Goal: Task Accomplishment & Management: Use online tool/utility

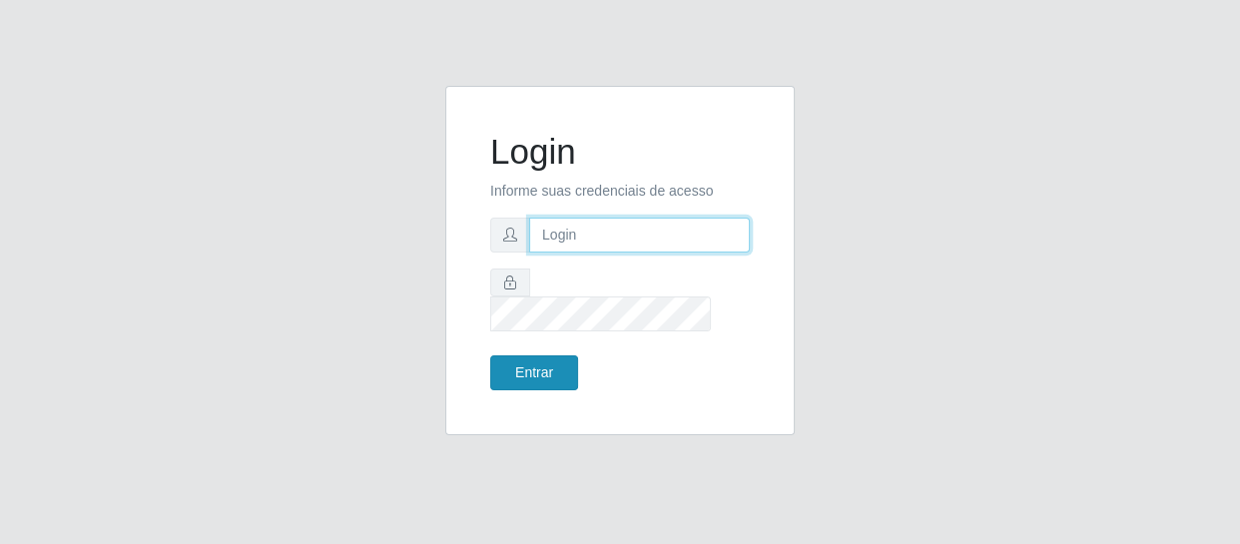
type input "[EMAIL_ADDRESS][DOMAIN_NAME]"
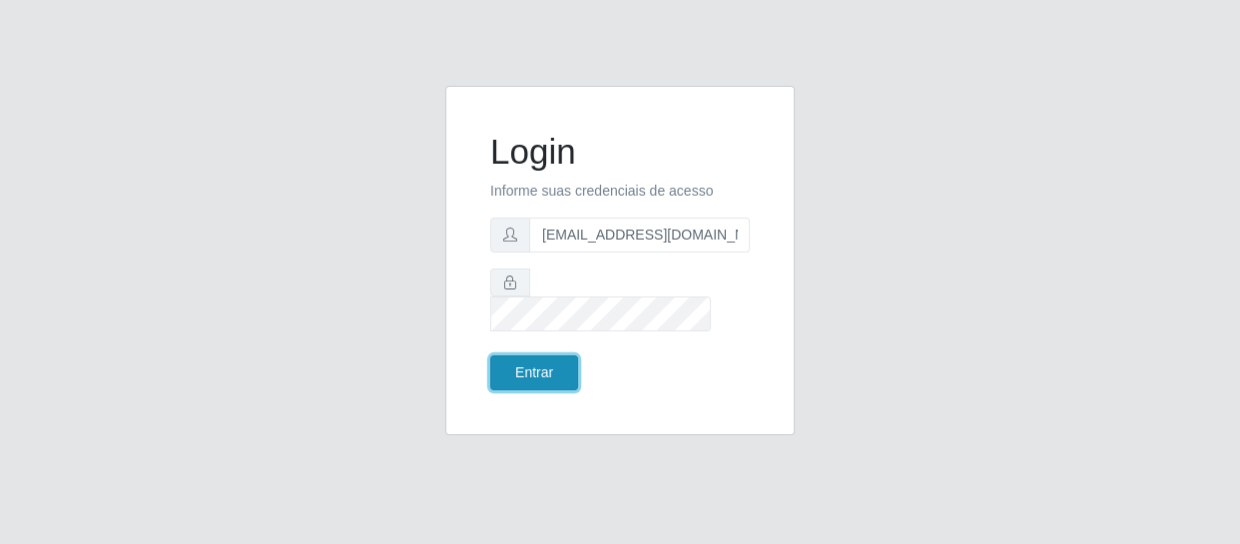
click at [534, 360] on button "Entrar" at bounding box center [534, 372] width 88 height 35
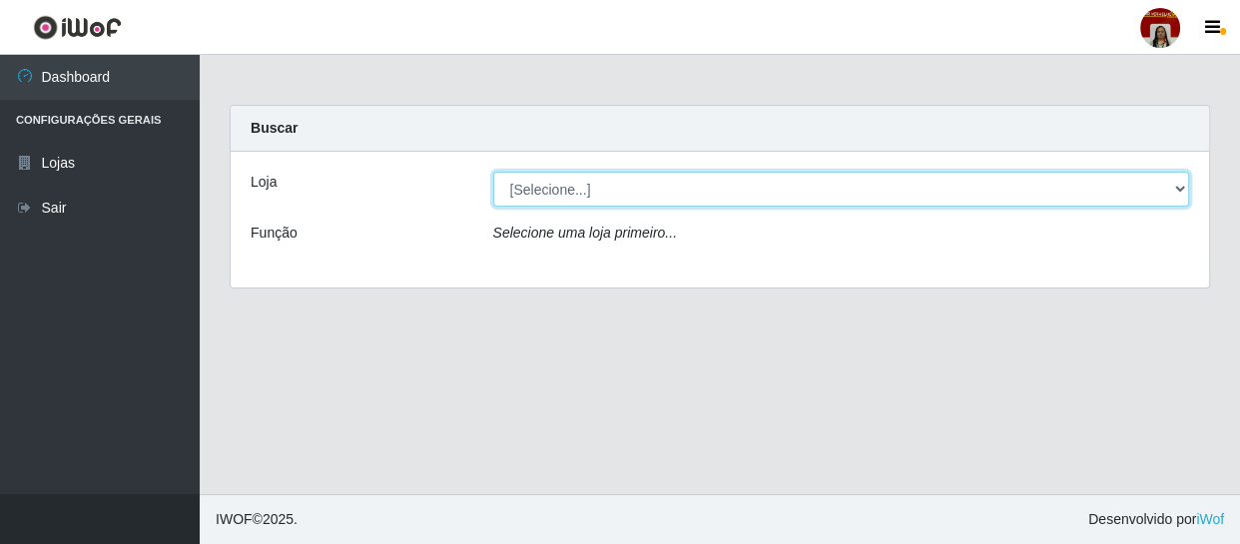
click at [1178, 188] on select "[Selecione...] Mar Vermelho - Loja 04" at bounding box center [841, 189] width 697 height 35
select select "251"
click at [493, 172] on select "[Selecione...] Mar Vermelho - Loja 04" at bounding box center [841, 189] width 697 height 35
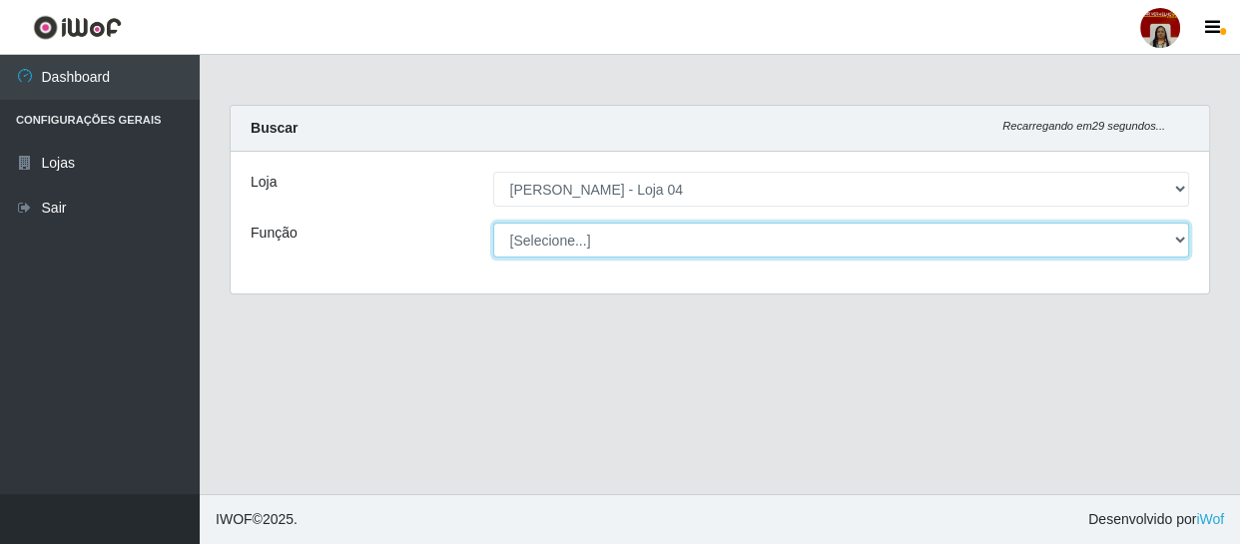
click at [1181, 236] on select "[Selecione...] ASG ASG + ASG ++ Auxiliar de Depósito Auxiliar de Depósito + Aux…" at bounding box center [841, 240] width 697 height 35
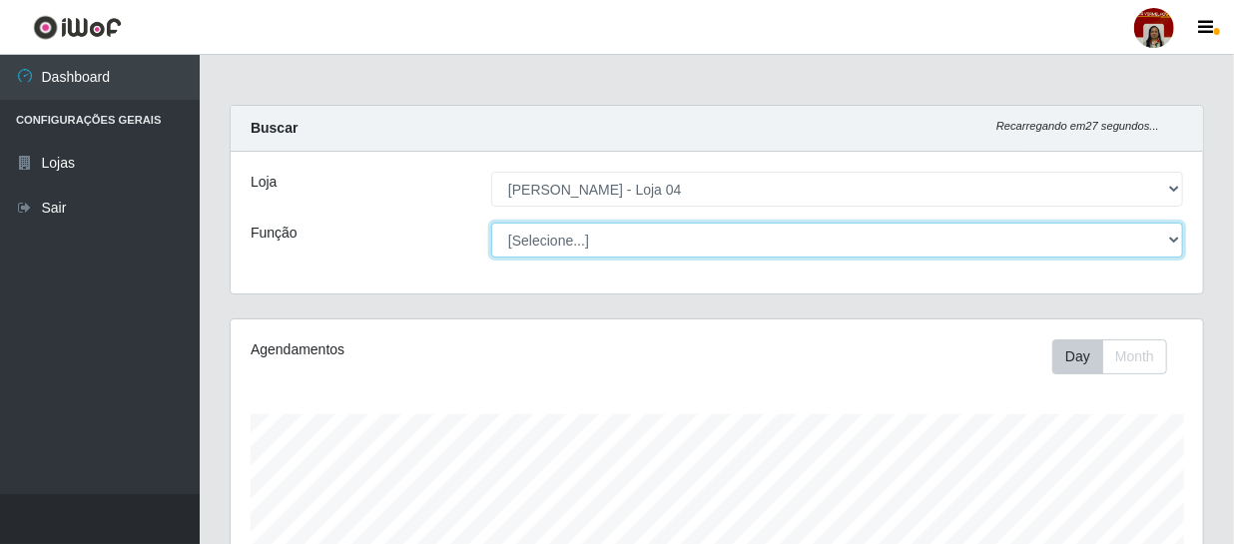
scroll to position [414, 972]
click at [491, 223] on select "[Selecione...] ASG ASG + ASG ++ Auxiliar de Depósito Auxiliar de Depósito + Aux…" at bounding box center [837, 240] width 692 height 35
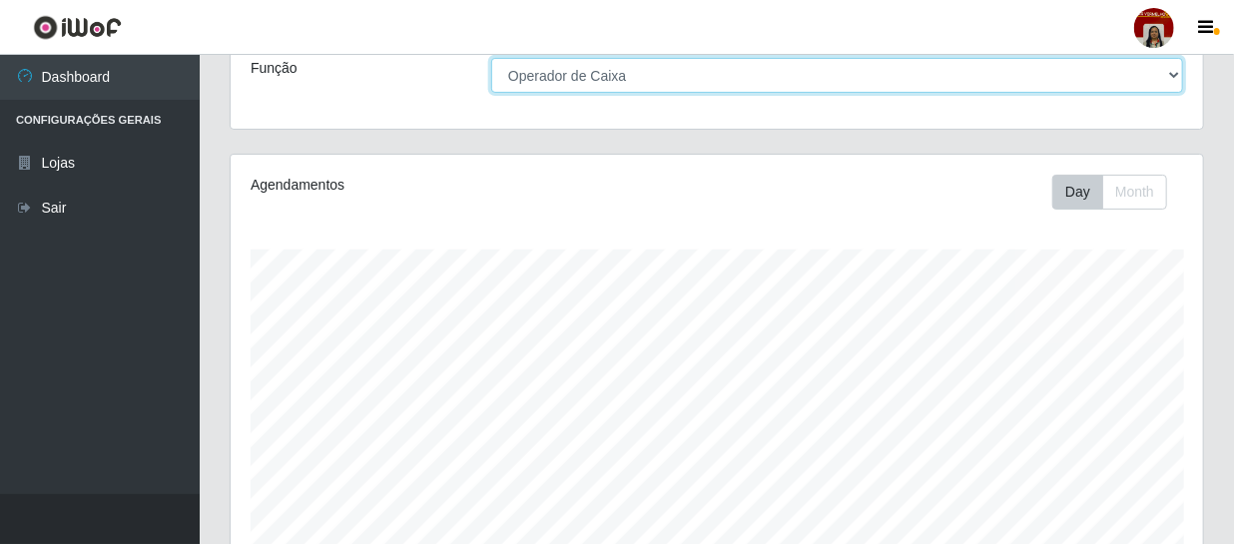
scroll to position [0, 0]
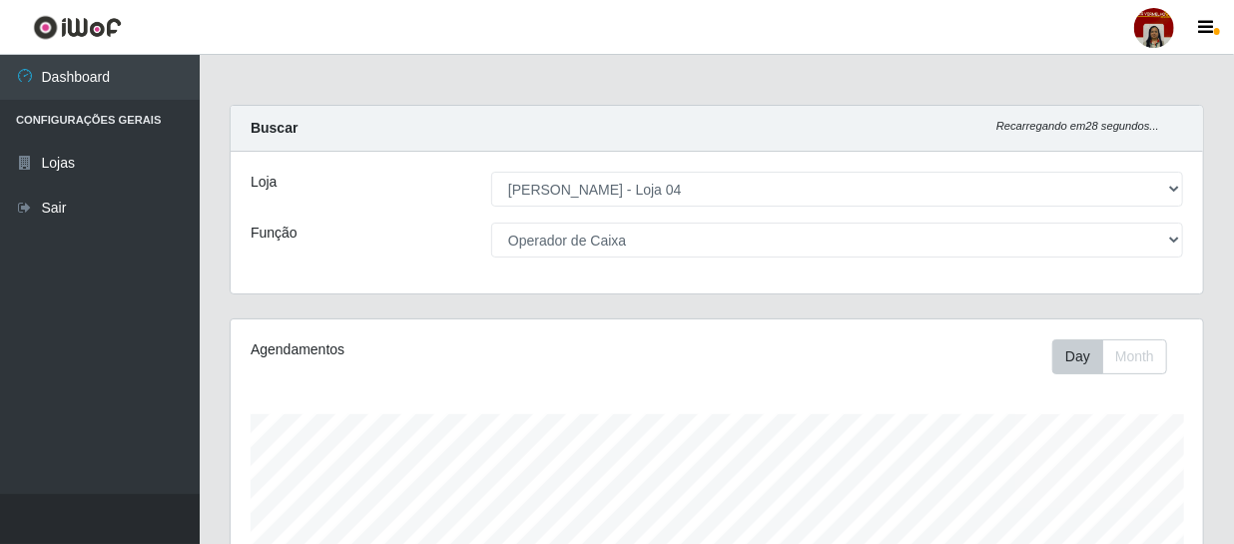
click at [1184, 242] on div "[Selecione...] ASG ASG + ASG ++ Auxiliar de Depósito Auxiliar de Depósito + Aux…" at bounding box center [837, 240] width 722 height 35
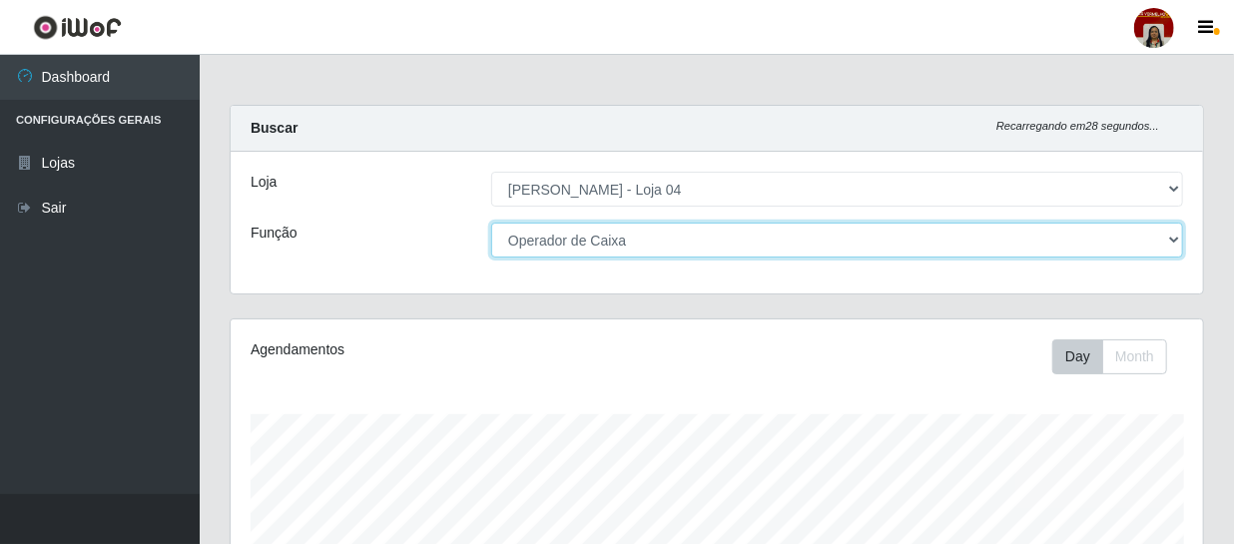
click at [1179, 239] on select "[Selecione...] ASG ASG + ASG ++ Auxiliar de Depósito Auxiliar de Depósito + Aux…" at bounding box center [837, 240] width 692 height 35
click at [491, 223] on select "[Selecione...] ASG ASG + ASG ++ Auxiliar de Depósito Auxiliar de Depósito + Aux…" at bounding box center [837, 240] width 692 height 35
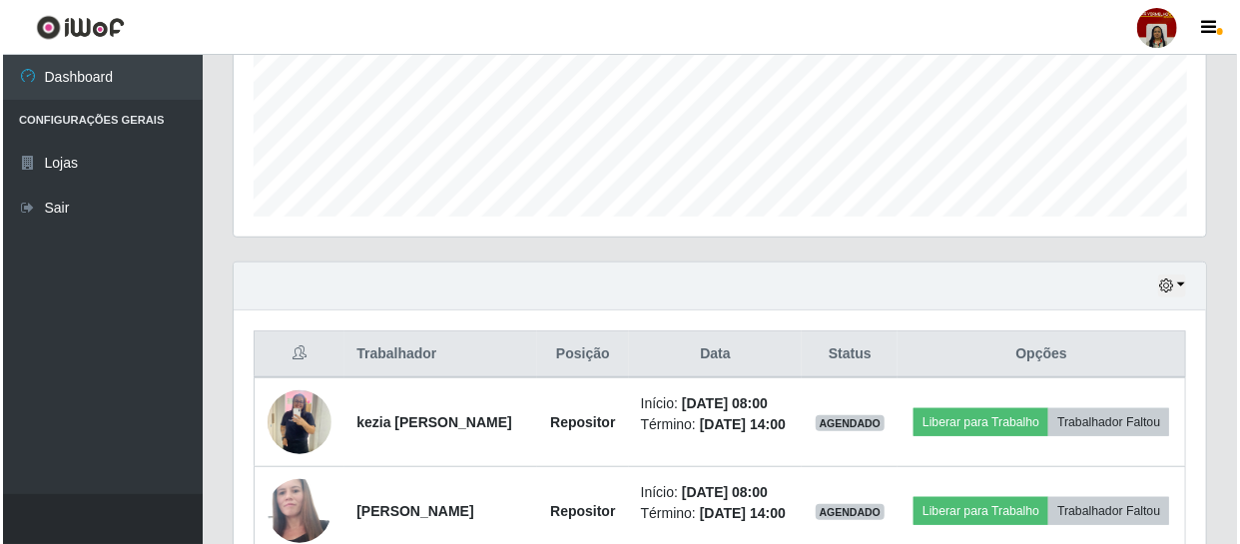
scroll to position [607, 0]
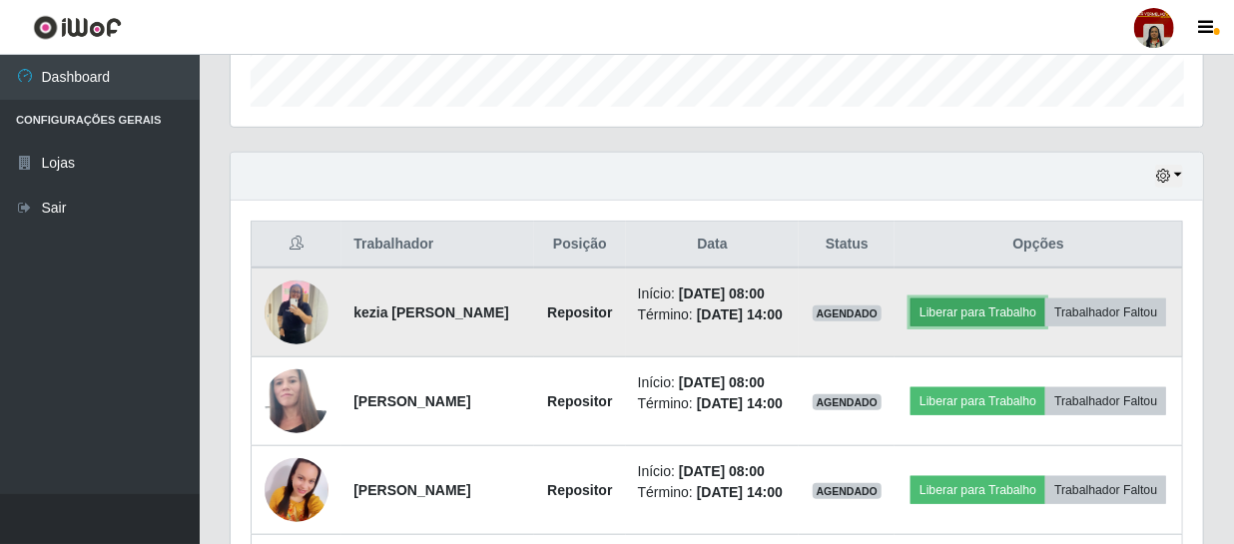
click at [1045, 307] on button "Liberar para Trabalho" at bounding box center [977, 312] width 135 height 28
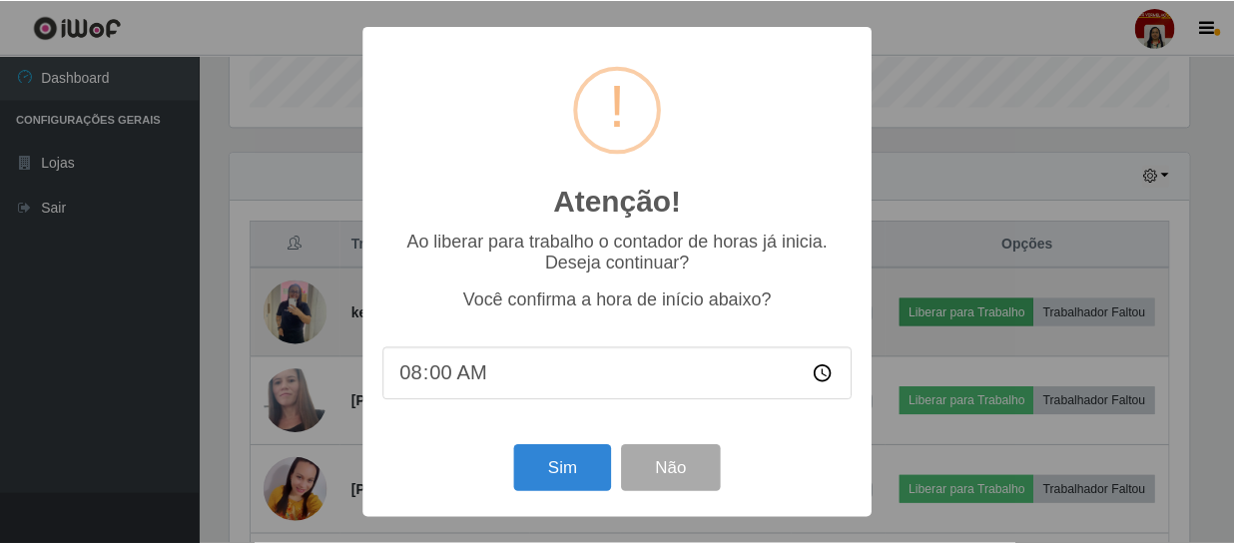
scroll to position [414, 963]
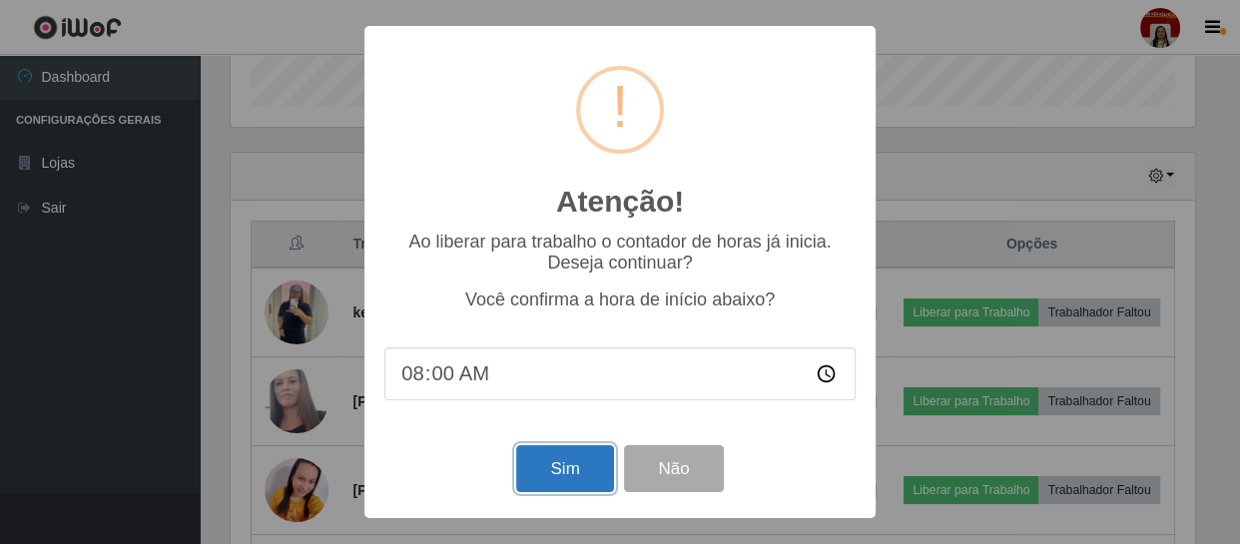
click at [555, 455] on button "Sim" at bounding box center [564, 468] width 97 height 47
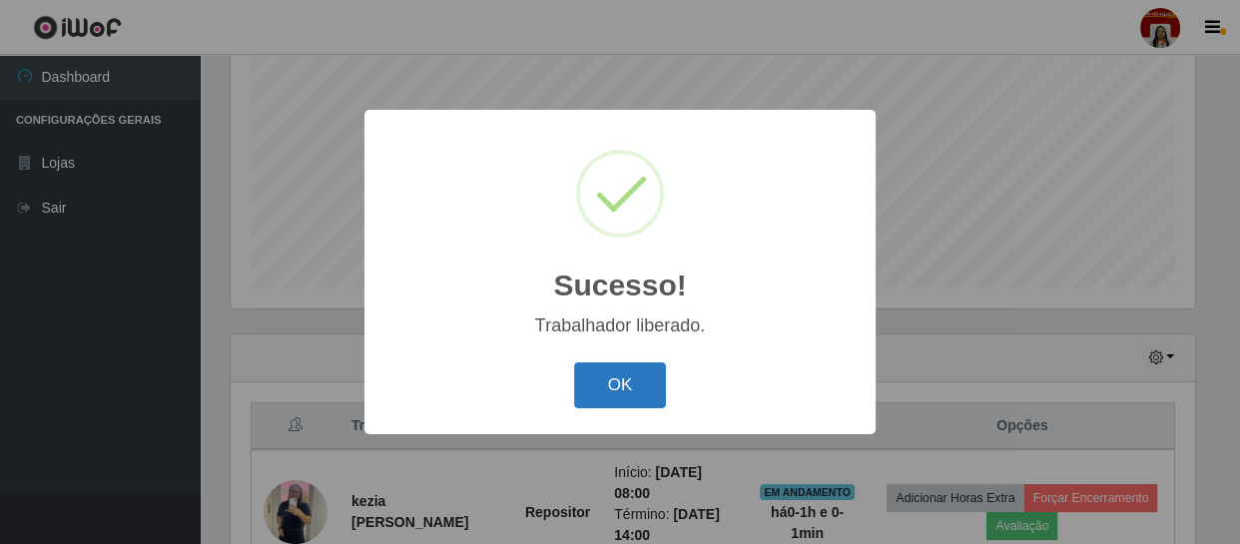
click at [619, 380] on button "OK" at bounding box center [620, 385] width 93 height 47
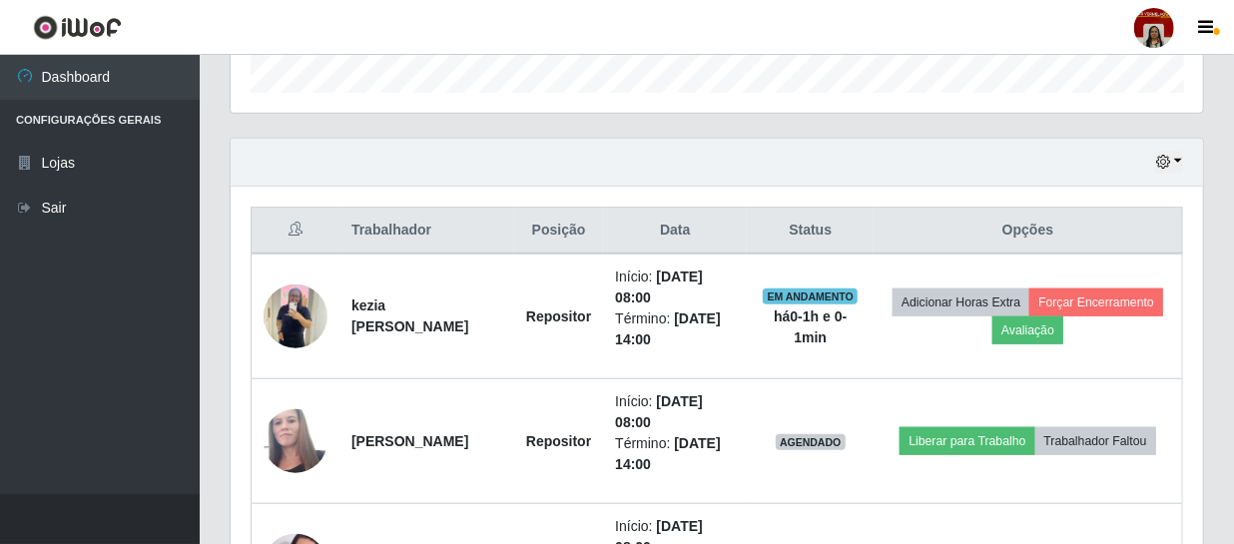
scroll to position [698, 0]
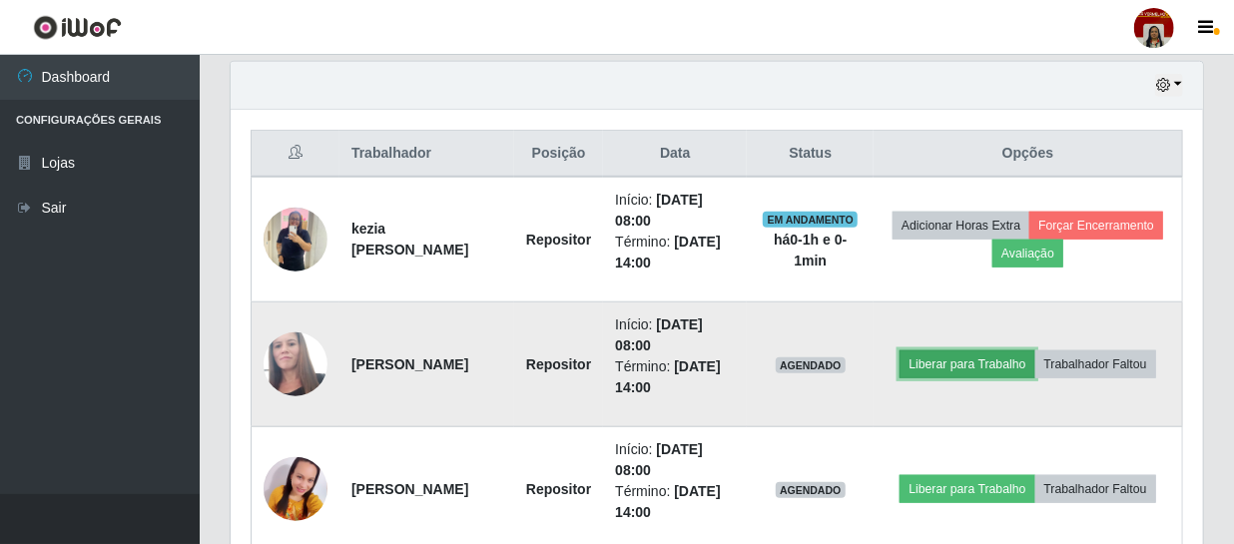
click at [950, 358] on button "Liberar para Trabalho" at bounding box center [966, 364] width 135 height 28
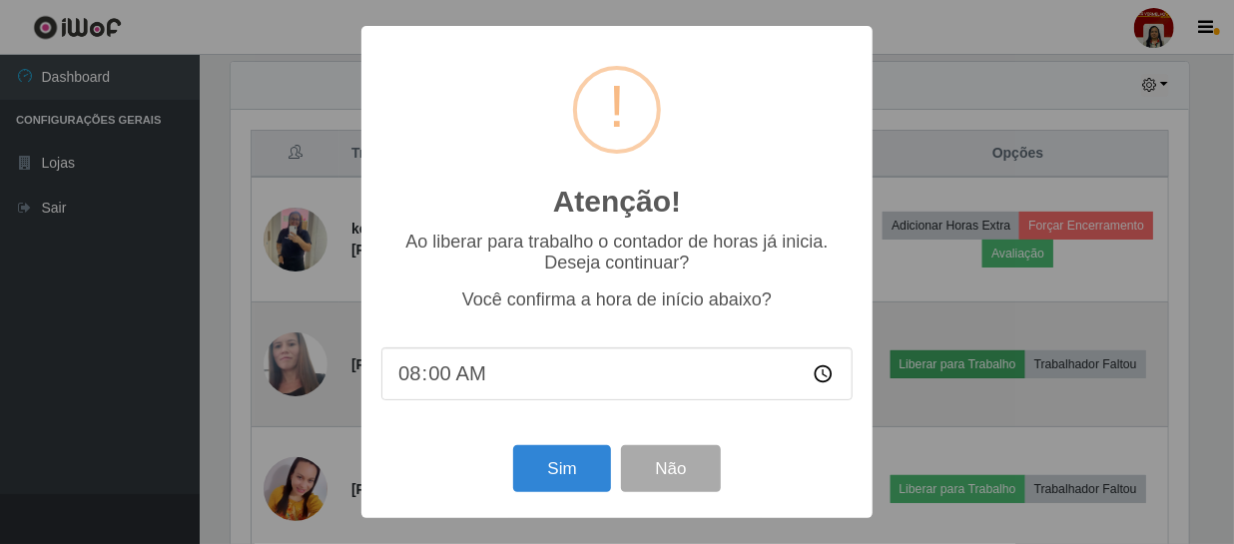
scroll to position [414, 963]
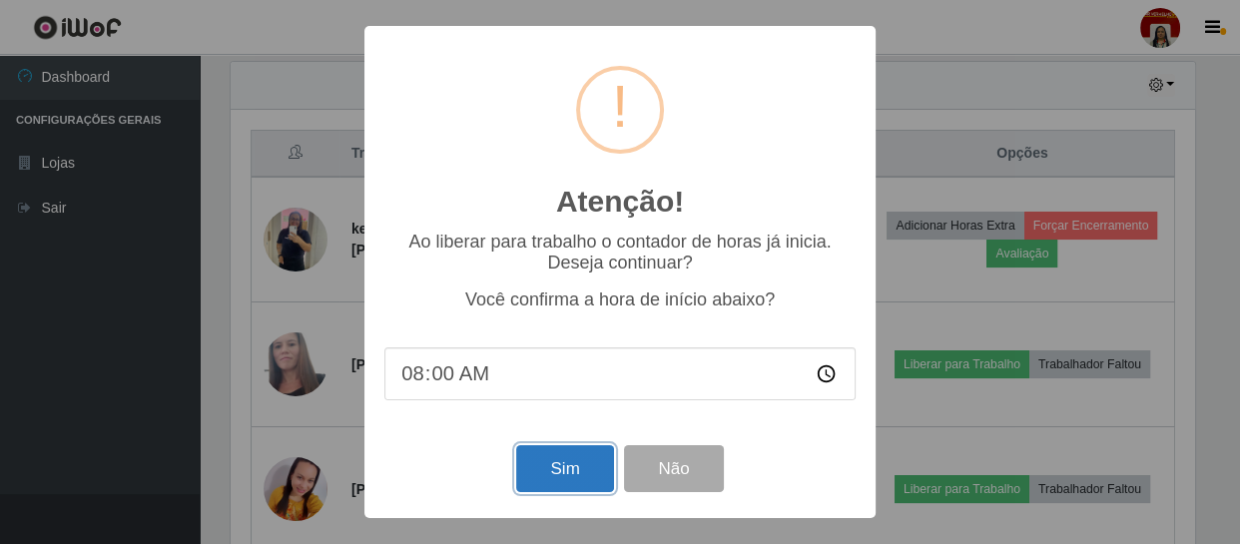
click at [579, 458] on button "Sim" at bounding box center [564, 468] width 97 height 47
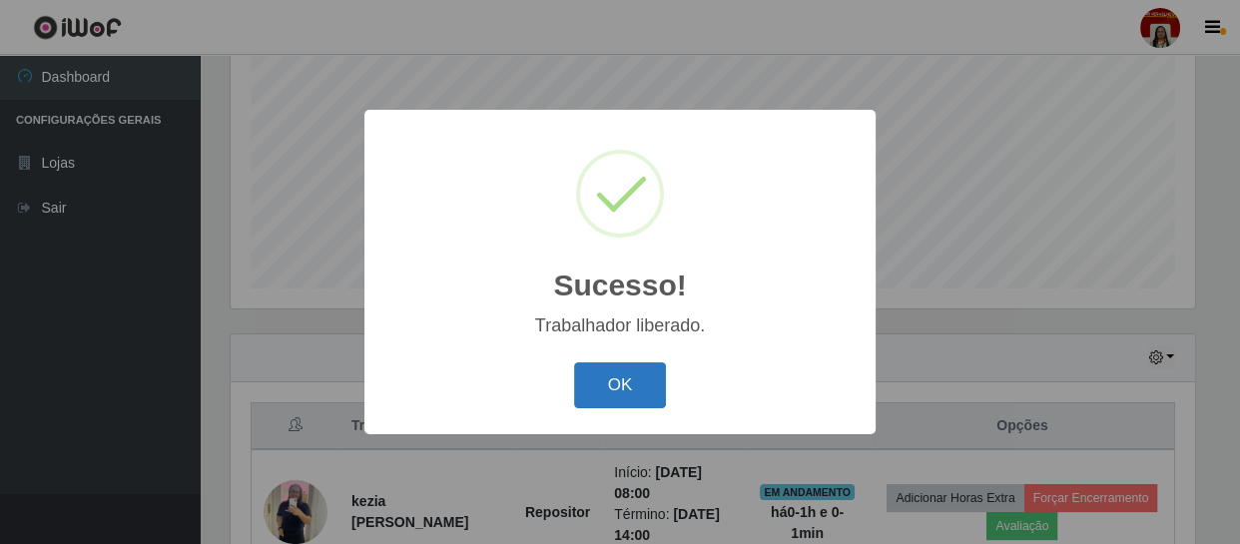
click at [622, 376] on button "OK" at bounding box center [620, 385] width 93 height 47
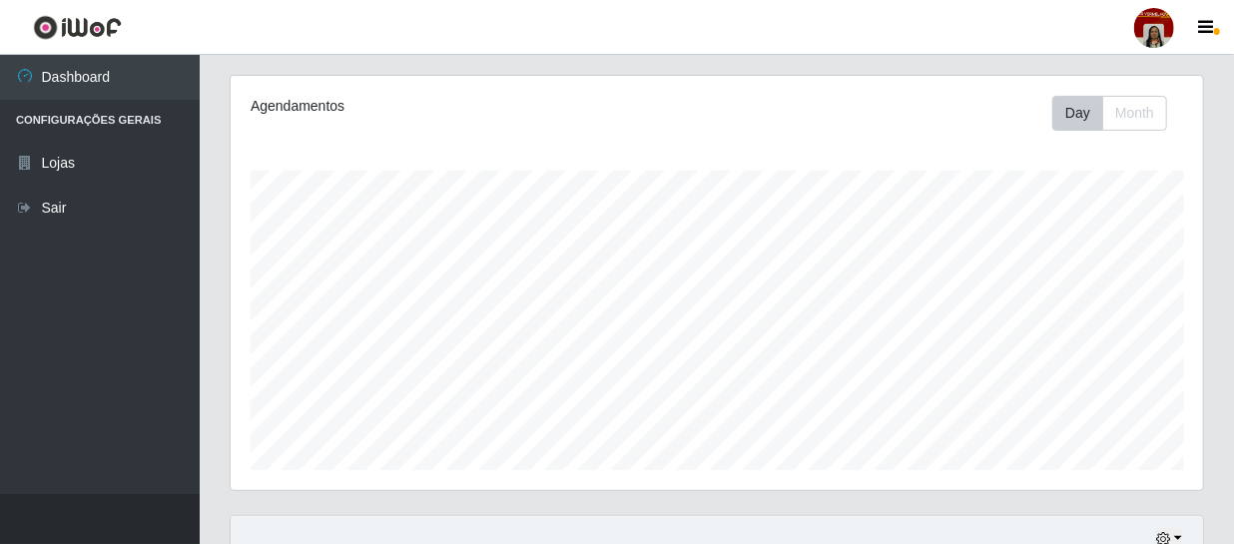
scroll to position [62, 0]
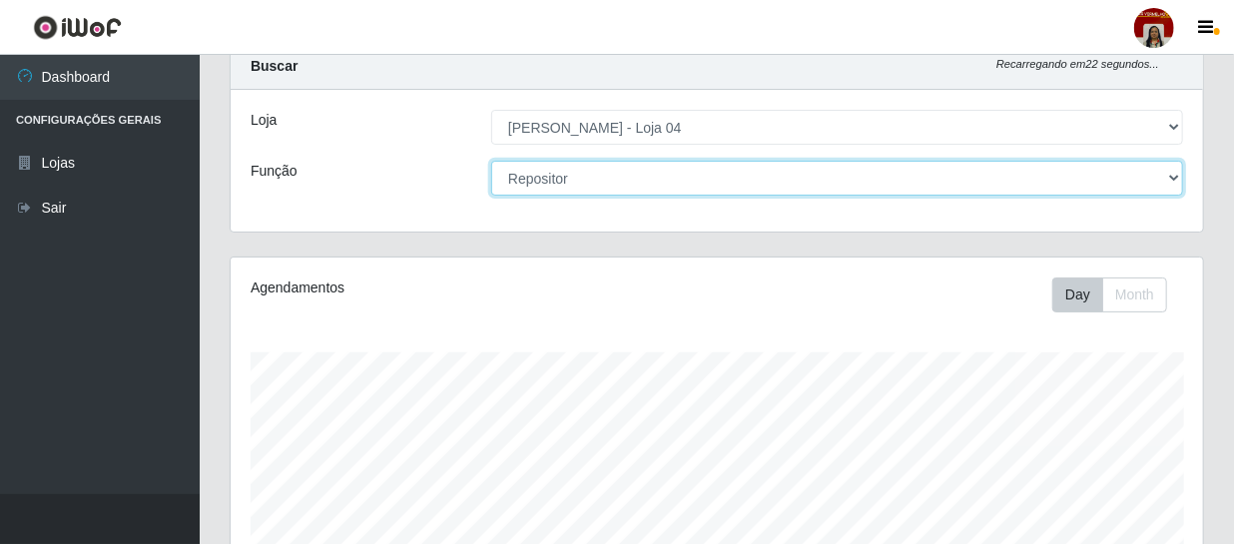
click at [1174, 173] on select "[Selecione...] ASG ASG + ASG ++ Auxiliar de Depósito Auxiliar de Depósito + Aux…" at bounding box center [837, 178] width 692 height 35
select select "22"
click at [491, 161] on select "[Selecione...] ASG ASG + ASG ++ Auxiliar de Depósito Auxiliar de Depósito + Aux…" at bounding box center [837, 178] width 692 height 35
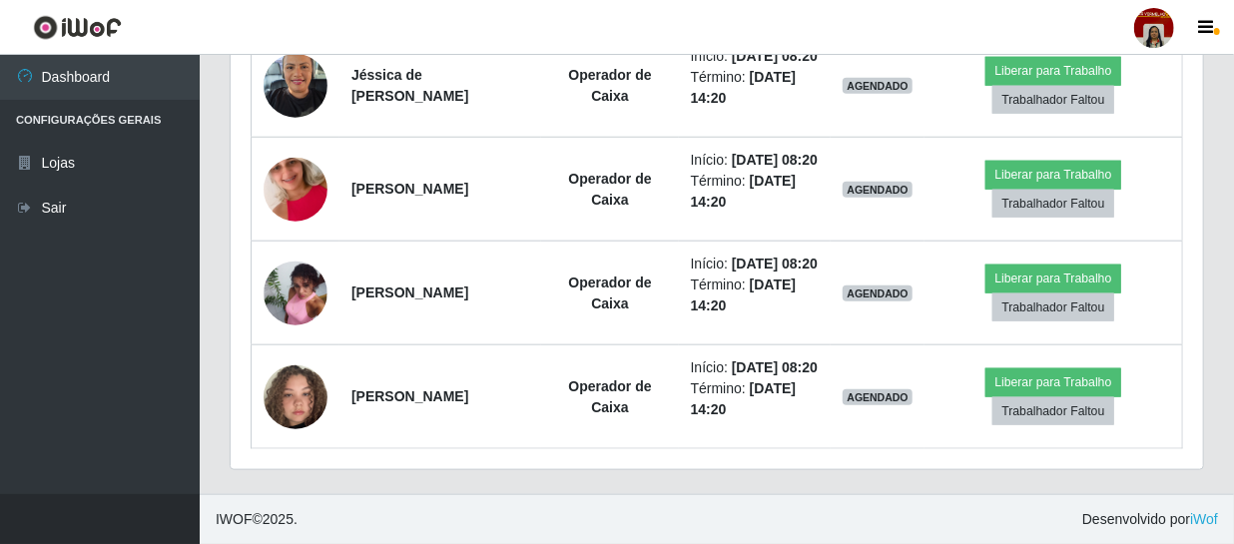
scroll to position [878, 0]
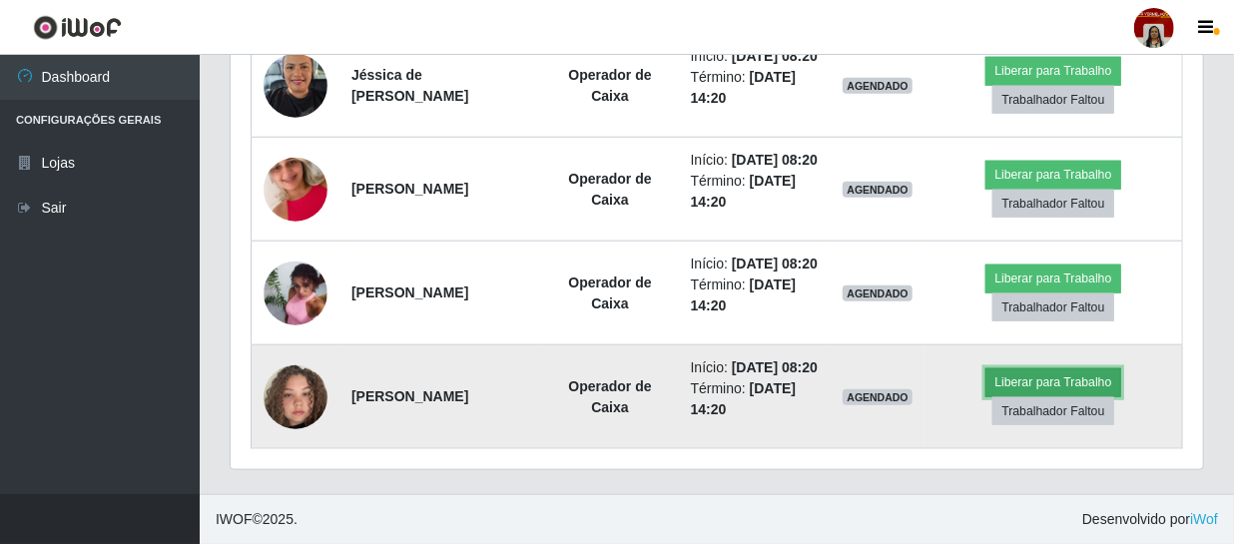
click at [1061, 396] on button "Liberar para Trabalho" at bounding box center [1052, 382] width 135 height 28
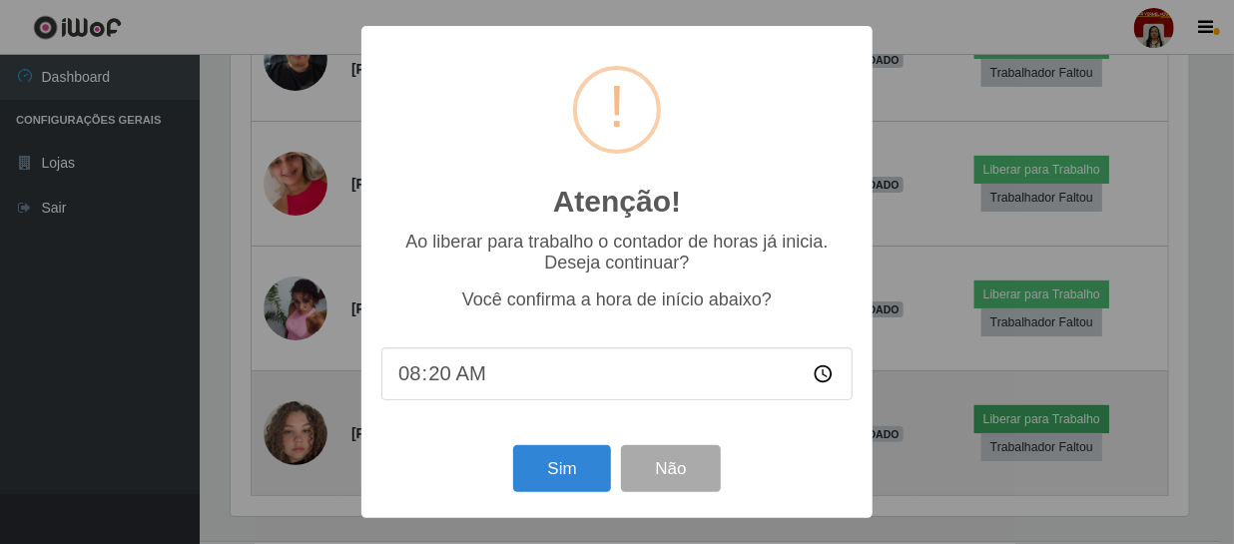
scroll to position [414, 963]
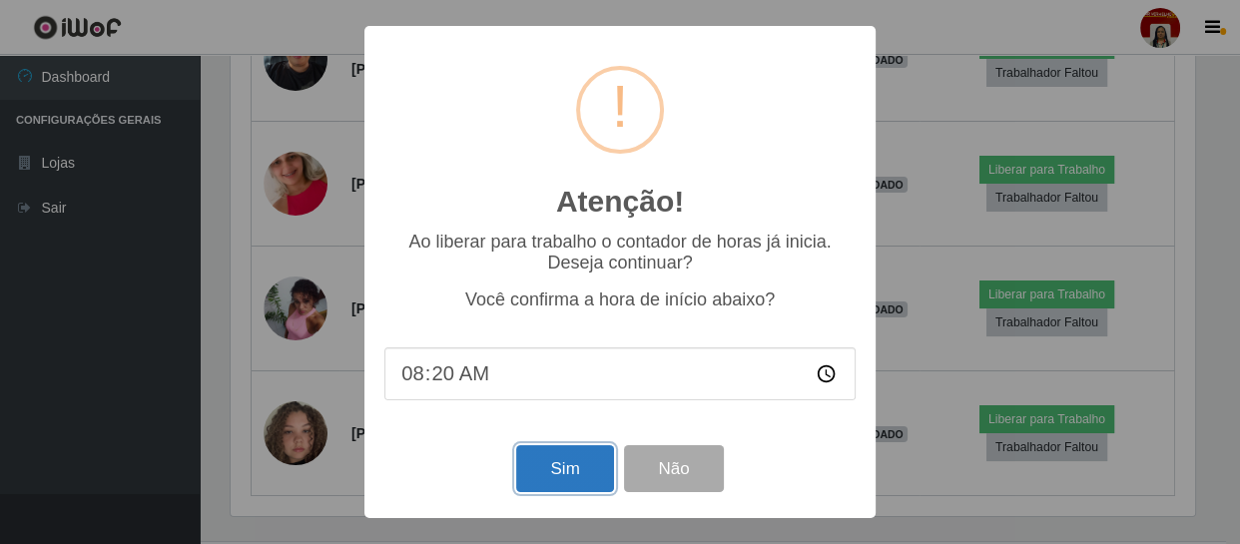
click at [591, 463] on button "Sim" at bounding box center [564, 468] width 97 height 47
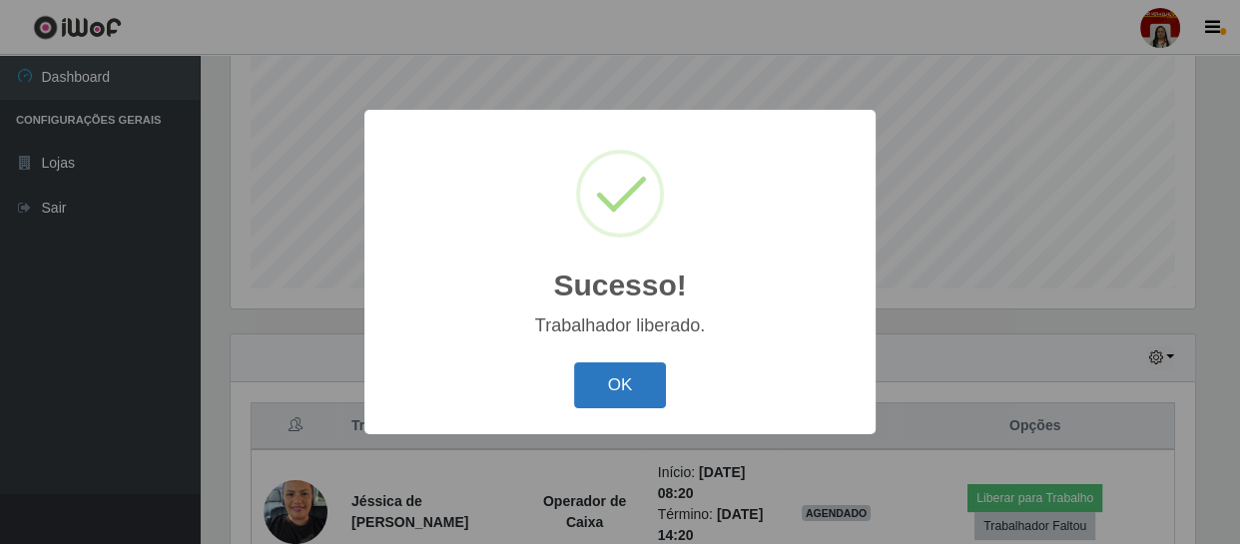
click at [618, 389] on button "OK" at bounding box center [620, 385] width 93 height 47
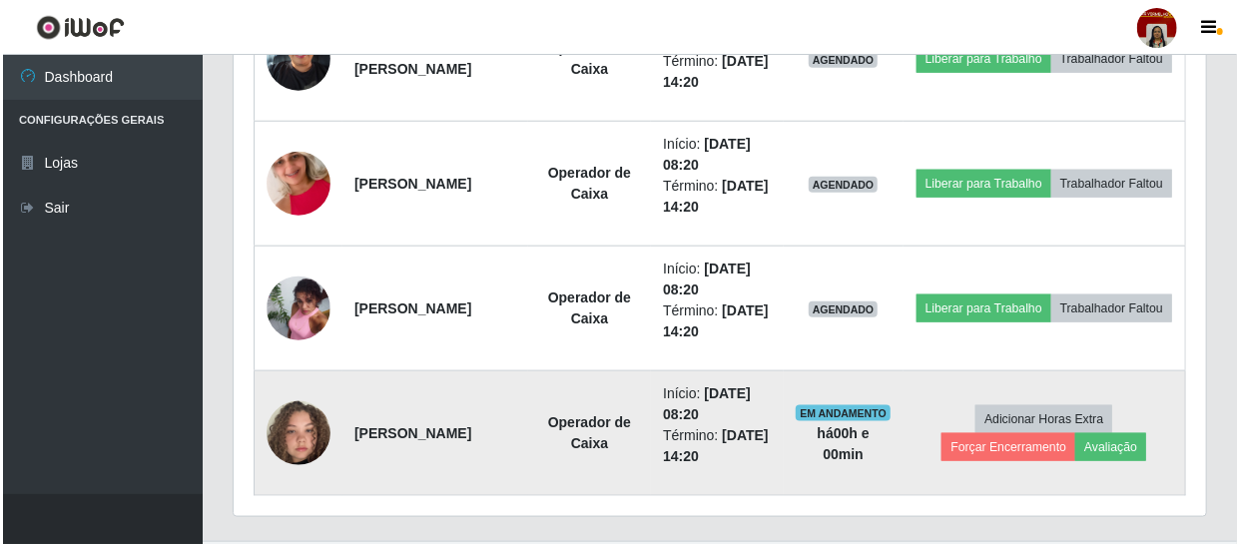
scroll to position [878, 0]
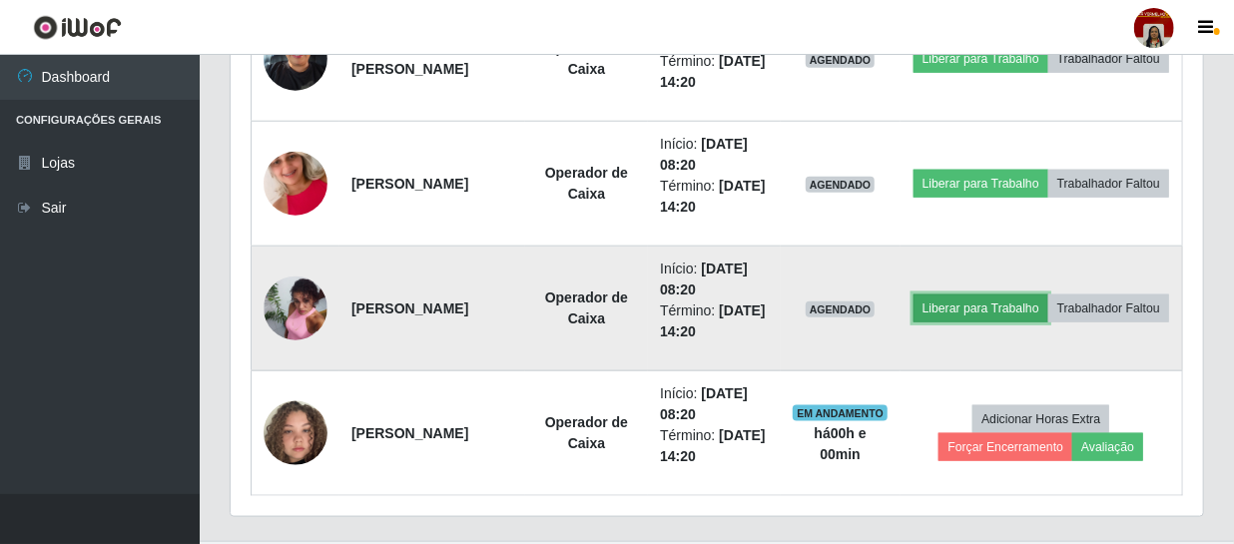
click at [1022, 294] on button "Liberar para Trabalho" at bounding box center [980, 308] width 135 height 28
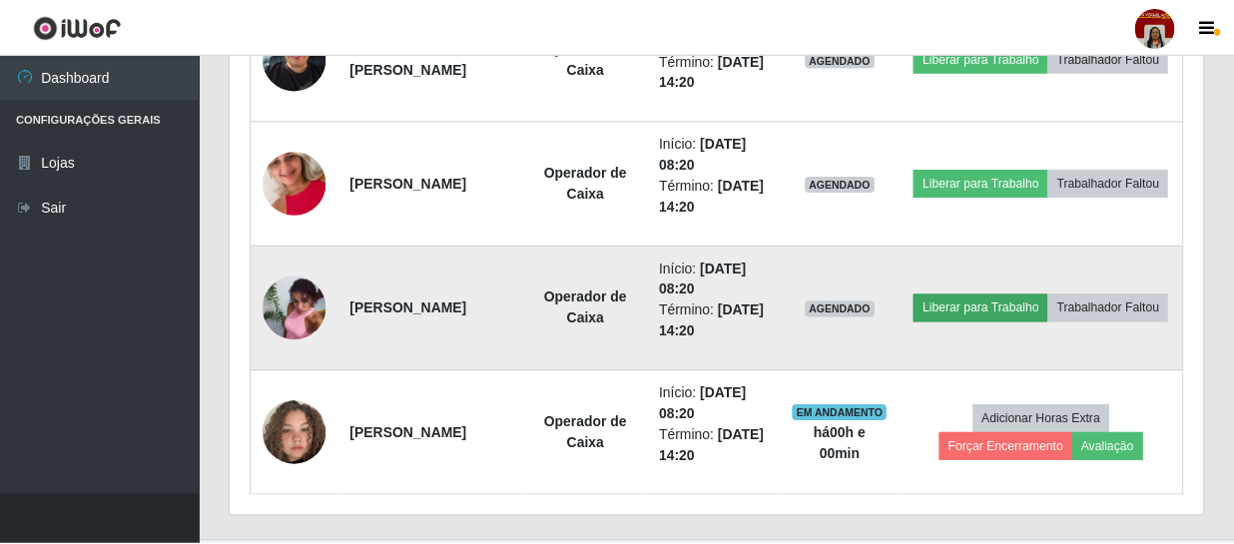
scroll to position [414, 963]
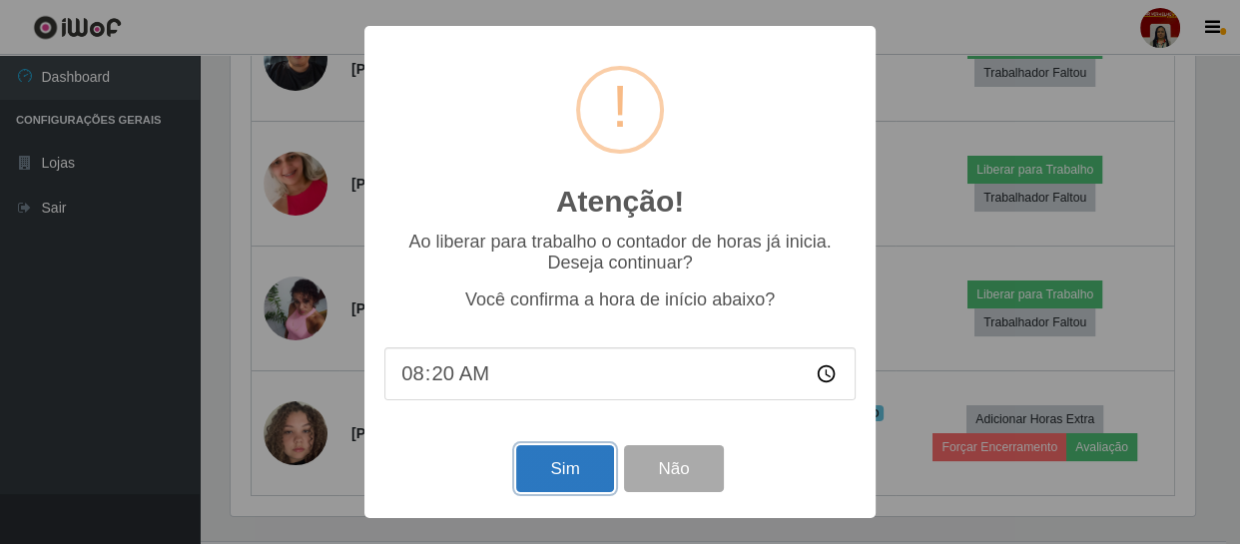
click at [540, 467] on button "Sim" at bounding box center [564, 468] width 97 height 47
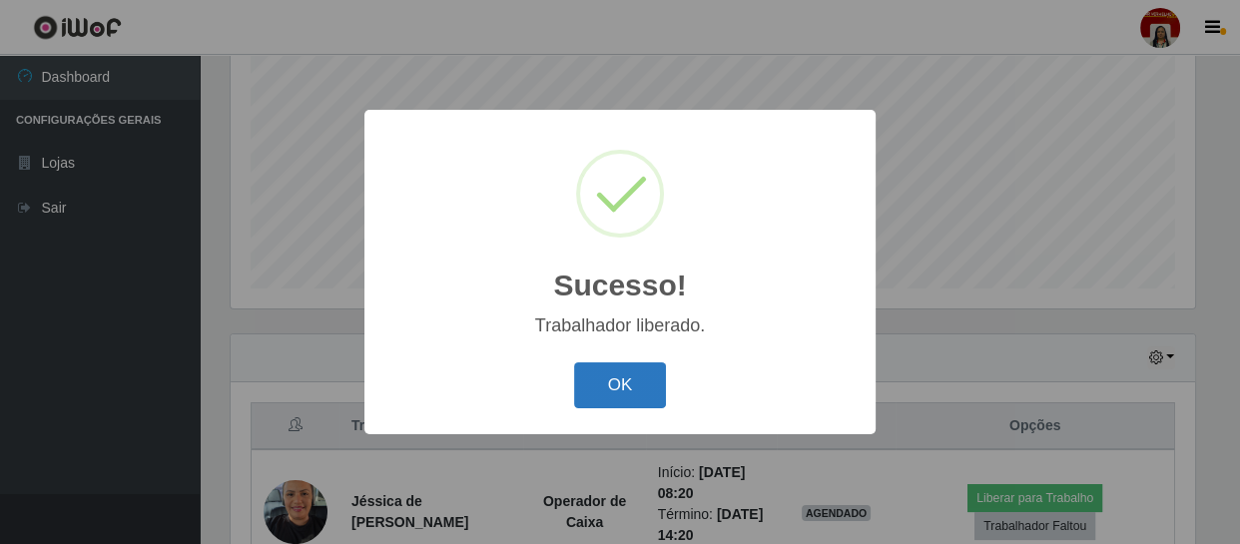
click at [599, 379] on button "OK" at bounding box center [620, 385] width 93 height 47
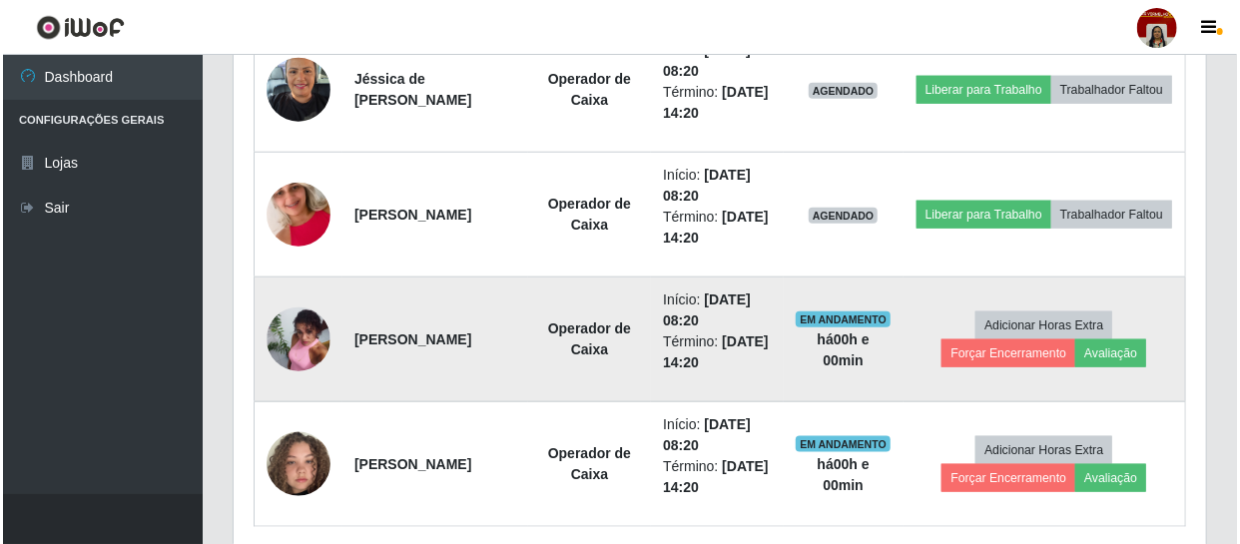
scroll to position [878, 0]
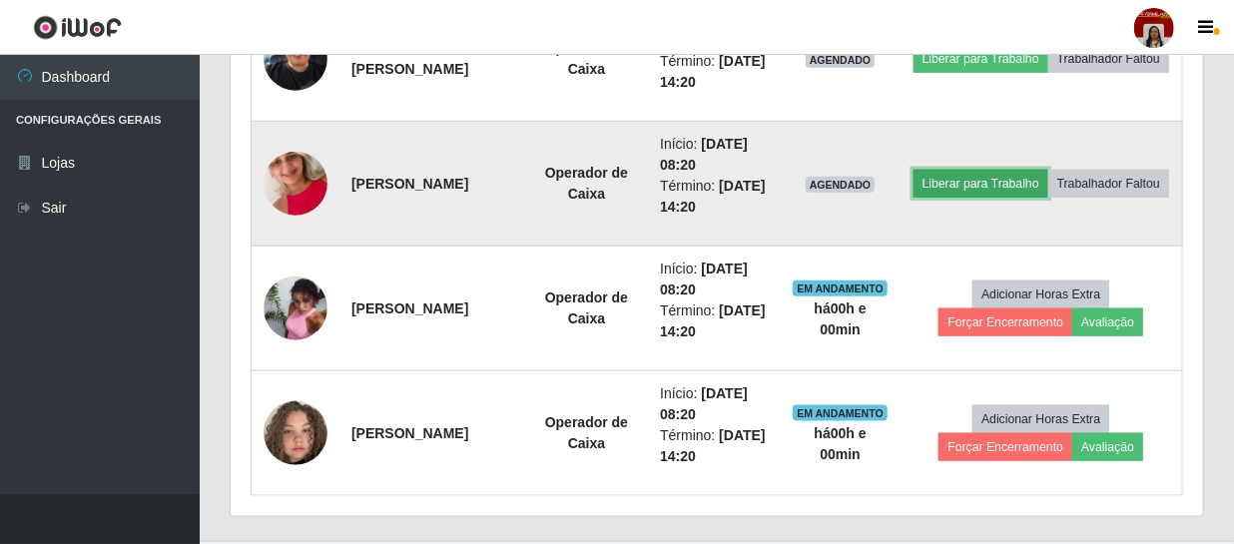
click at [1045, 170] on button "Liberar para Trabalho" at bounding box center [980, 184] width 135 height 28
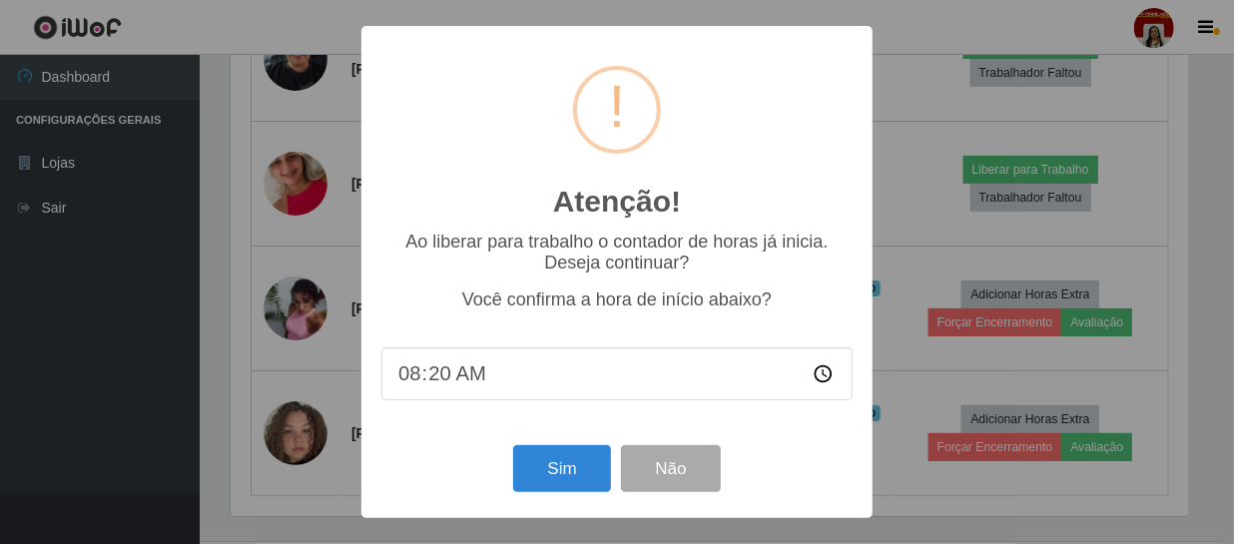
scroll to position [414, 963]
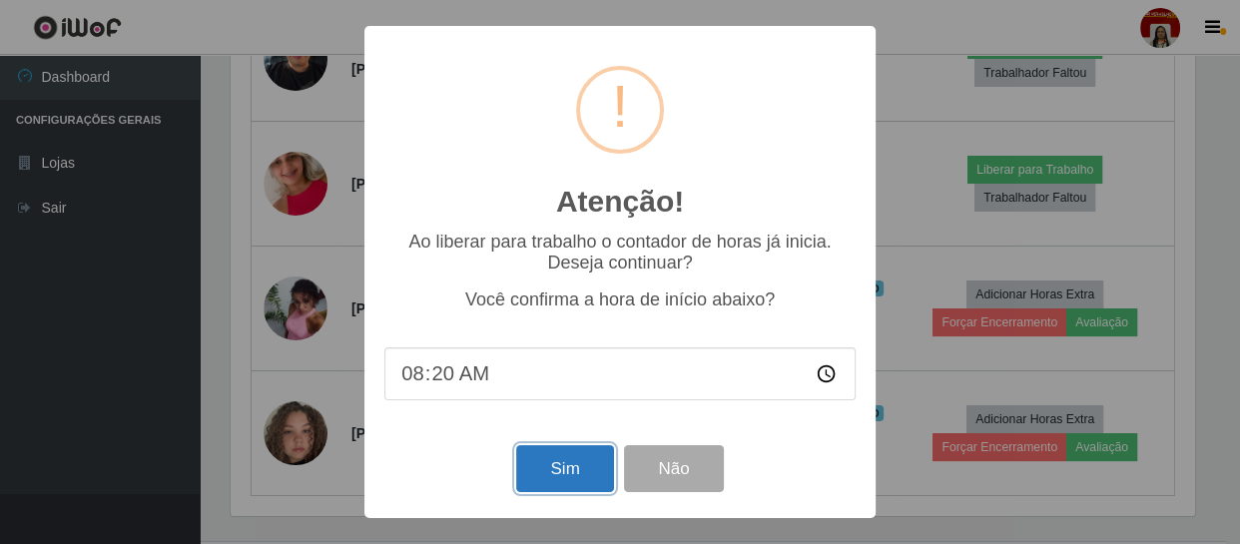
click at [579, 470] on button "Sim" at bounding box center [564, 468] width 97 height 47
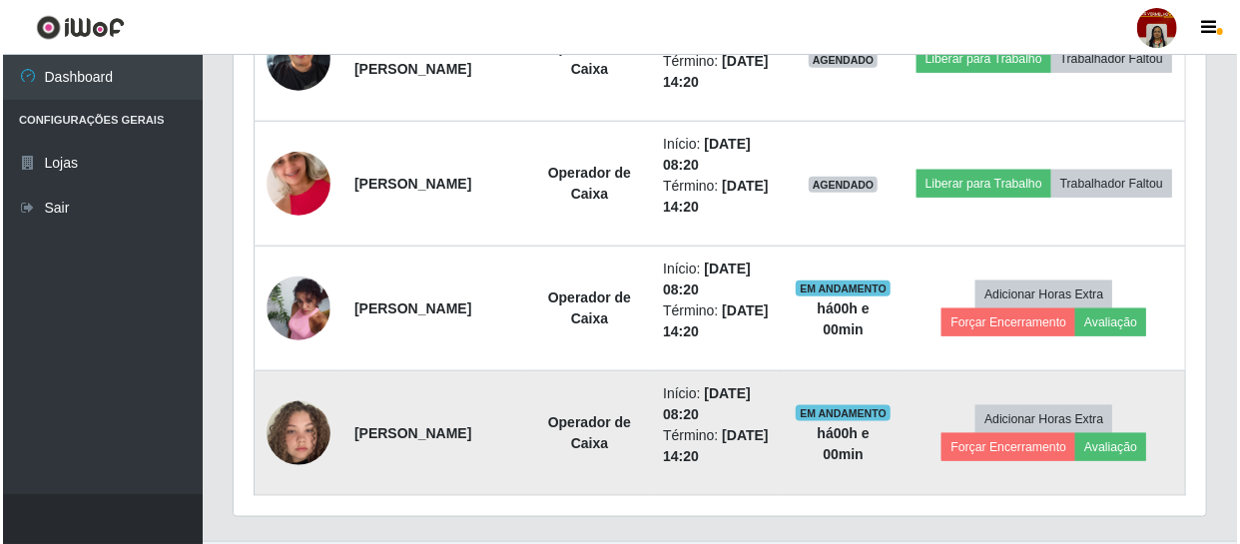
scroll to position [0, 0]
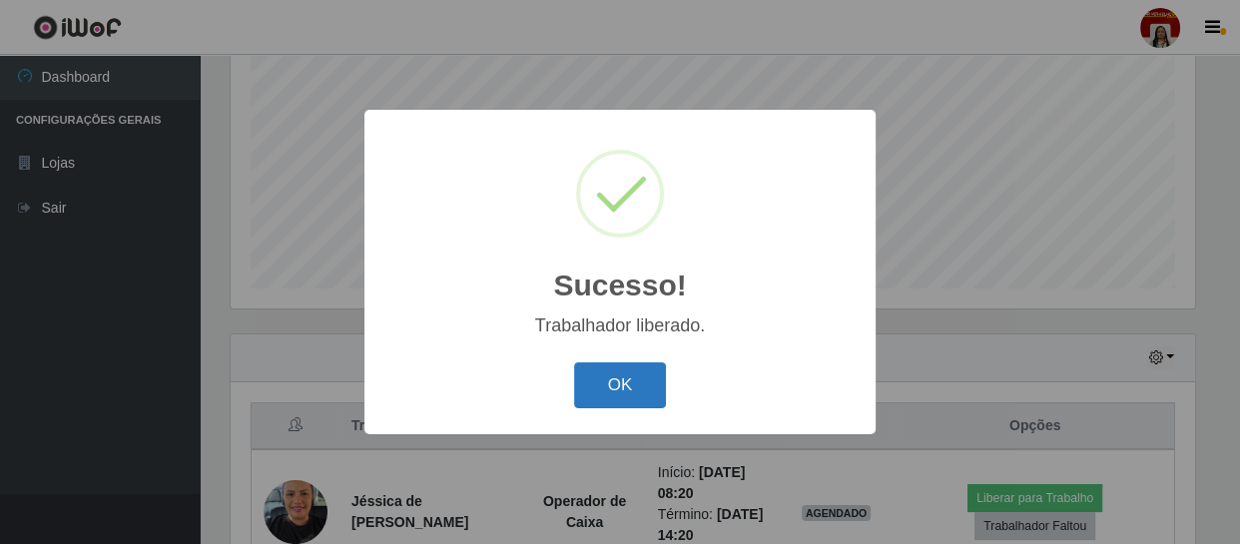
click at [610, 380] on button "OK" at bounding box center [620, 385] width 93 height 47
